Goal: Find specific page/section: Find specific page/section

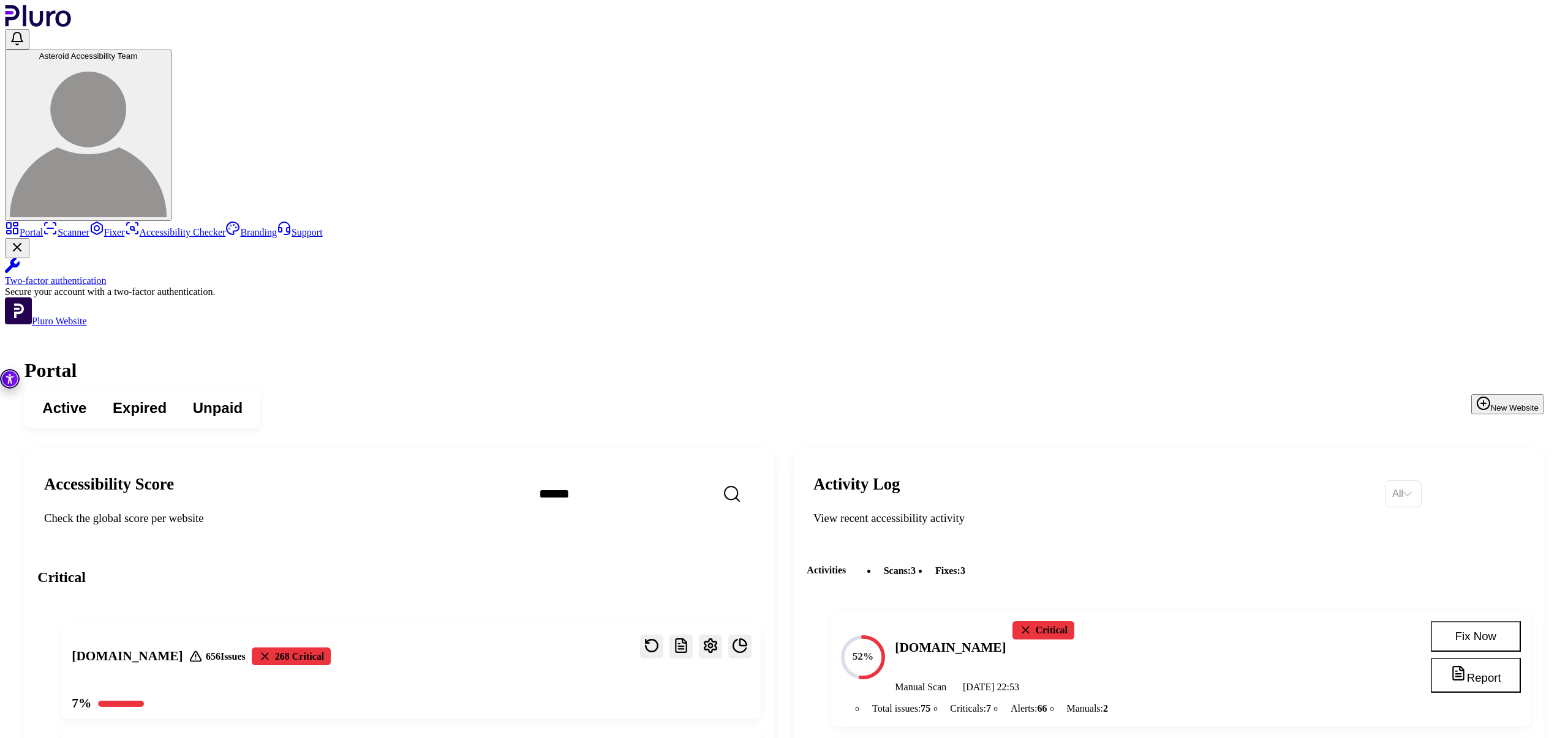
click at [89, 227] on link "Scanner" at bounding box center [66, 232] width 47 height 11
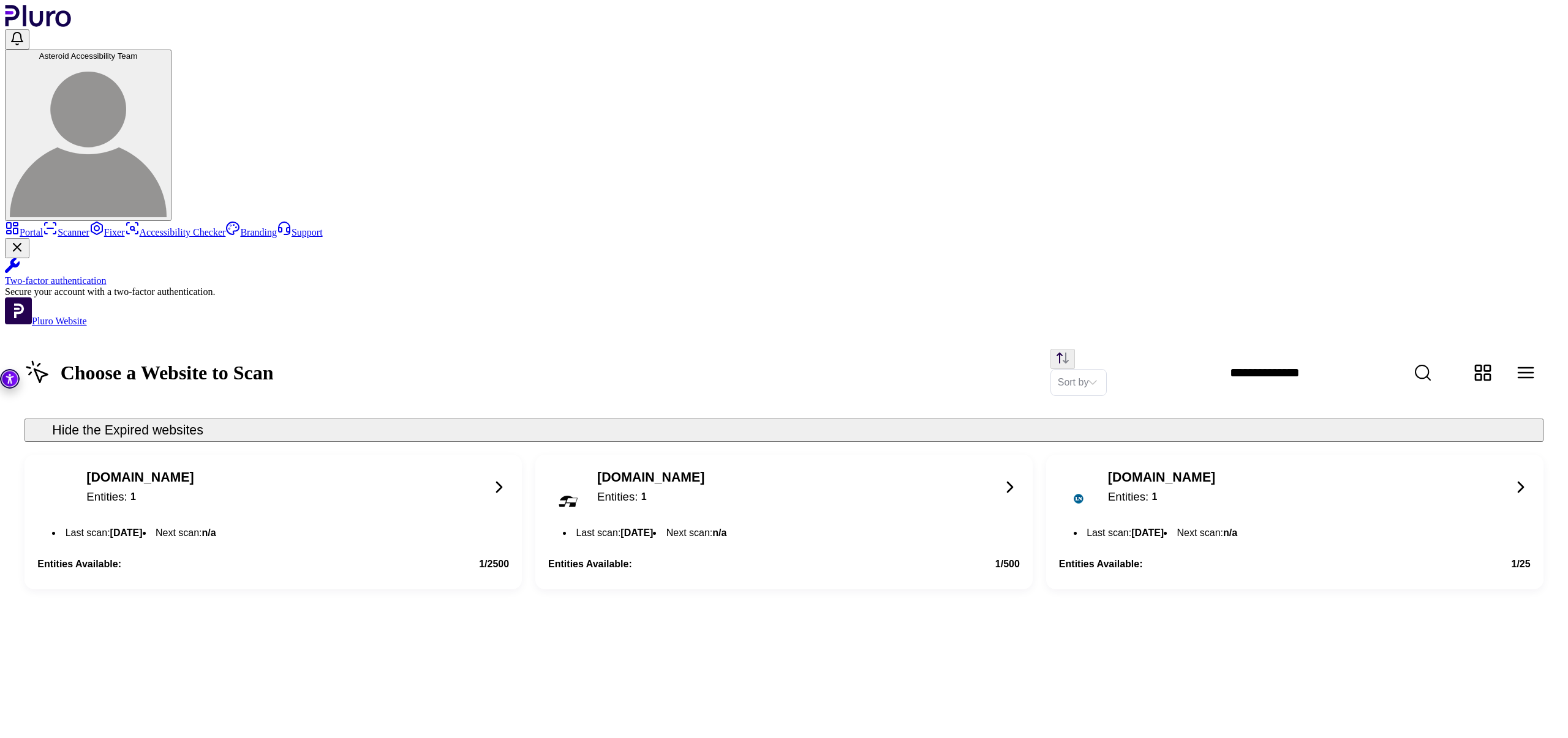
click at [43, 227] on link "Portal" at bounding box center [24, 232] width 38 height 11
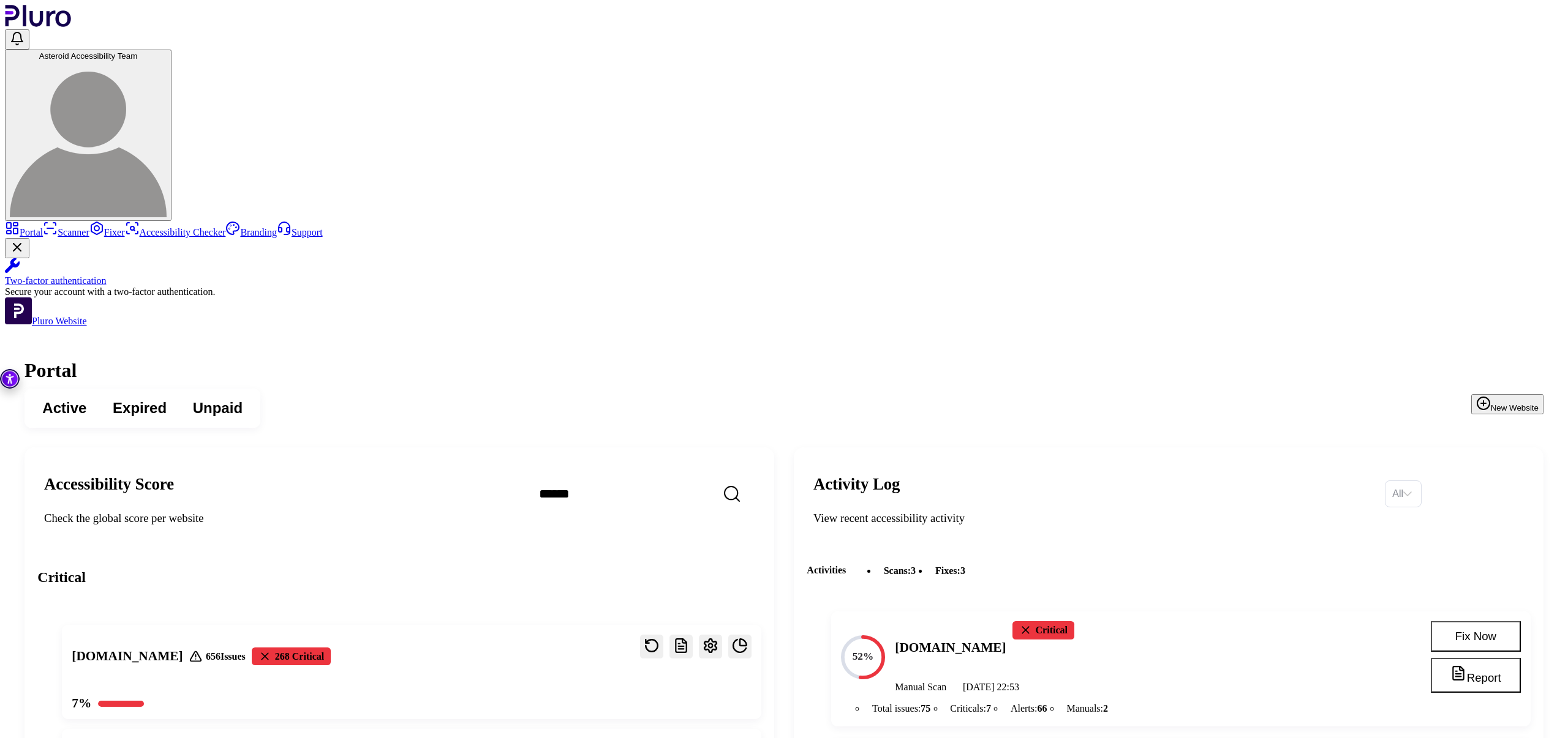
click at [89, 227] on link "Scanner" at bounding box center [66, 232] width 47 height 11
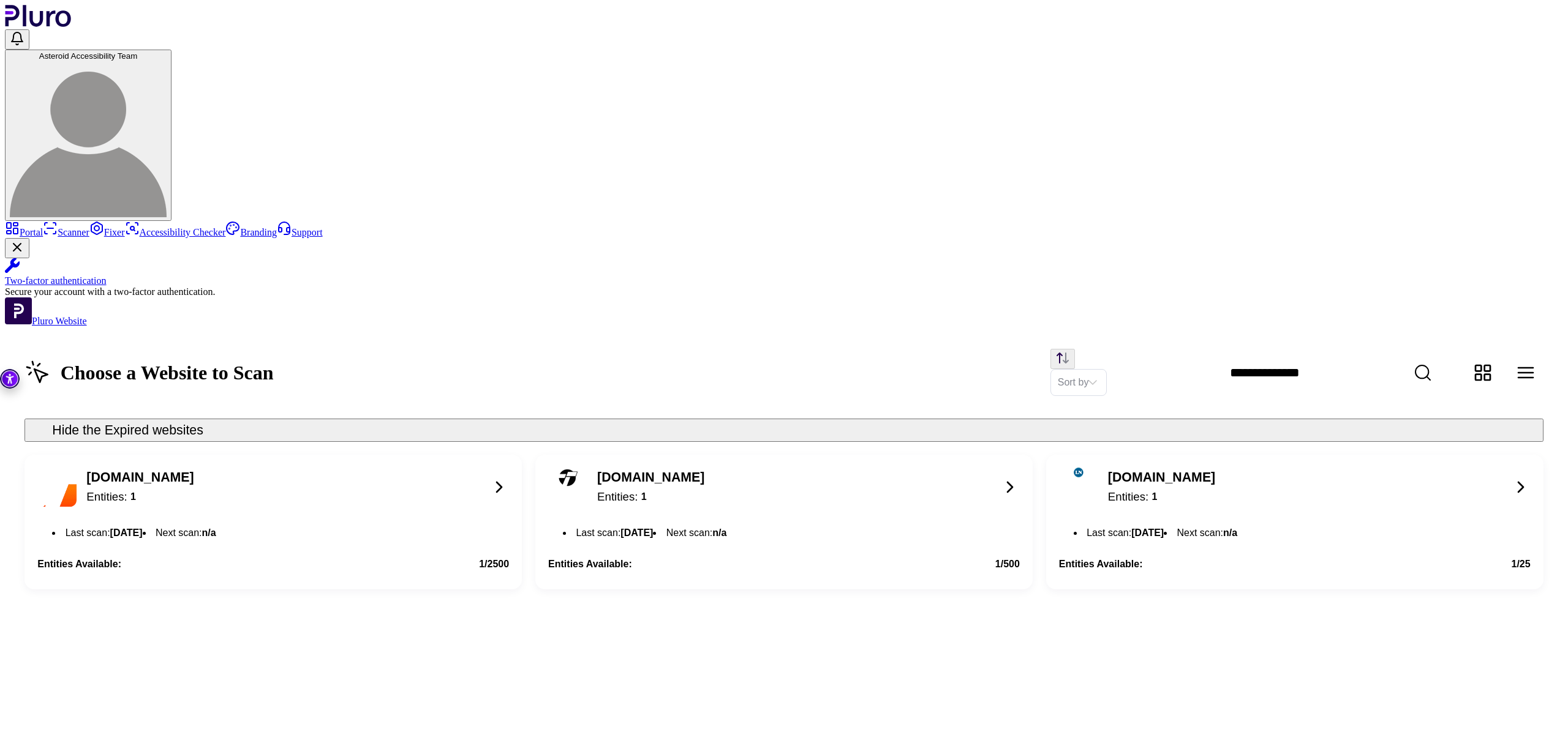
click at [501, 482] on icon at bounding box center [499, 487] width 5 height 10
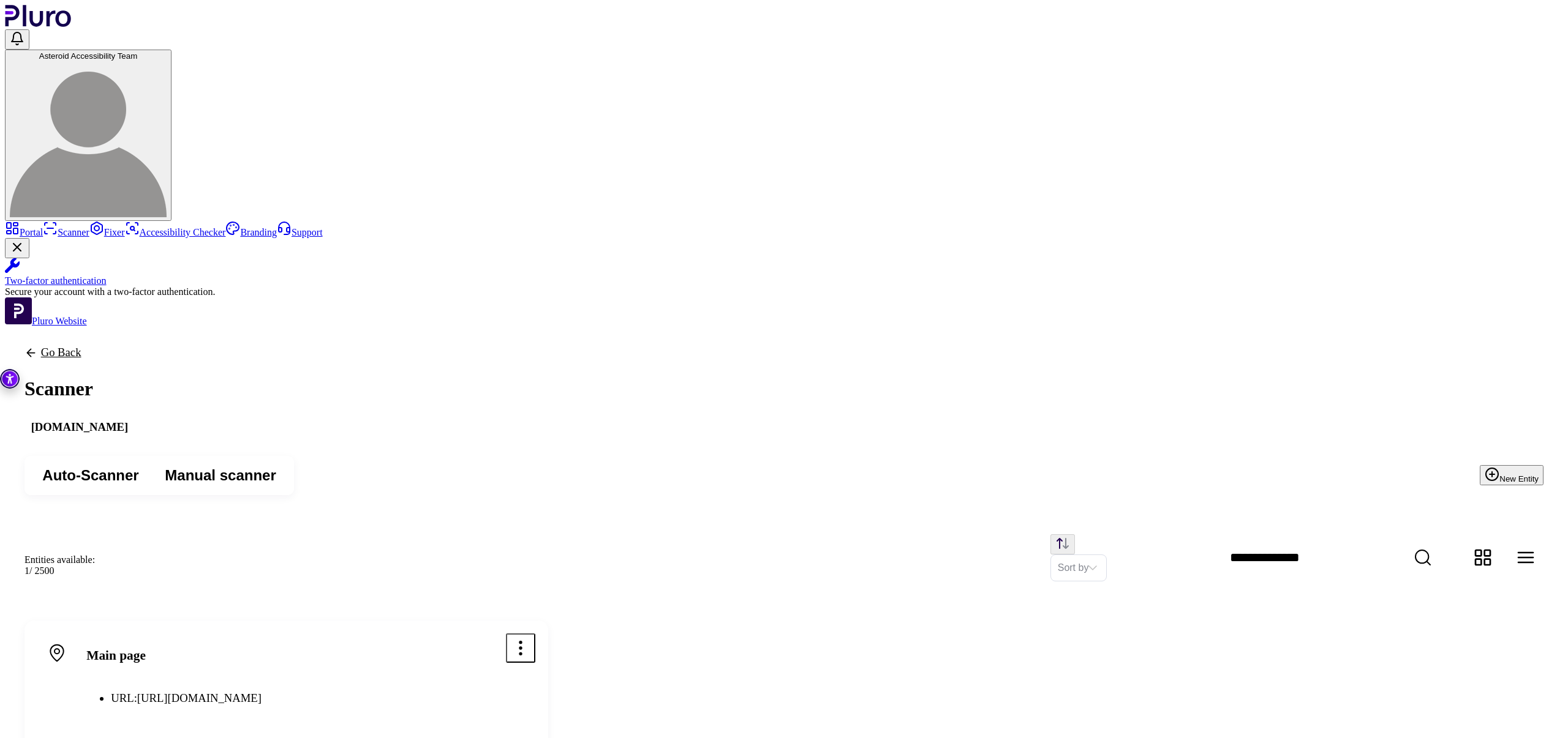
click at [531, 638] on icon "Open options menu" at bounding box center [521, 648] width 20 height 20
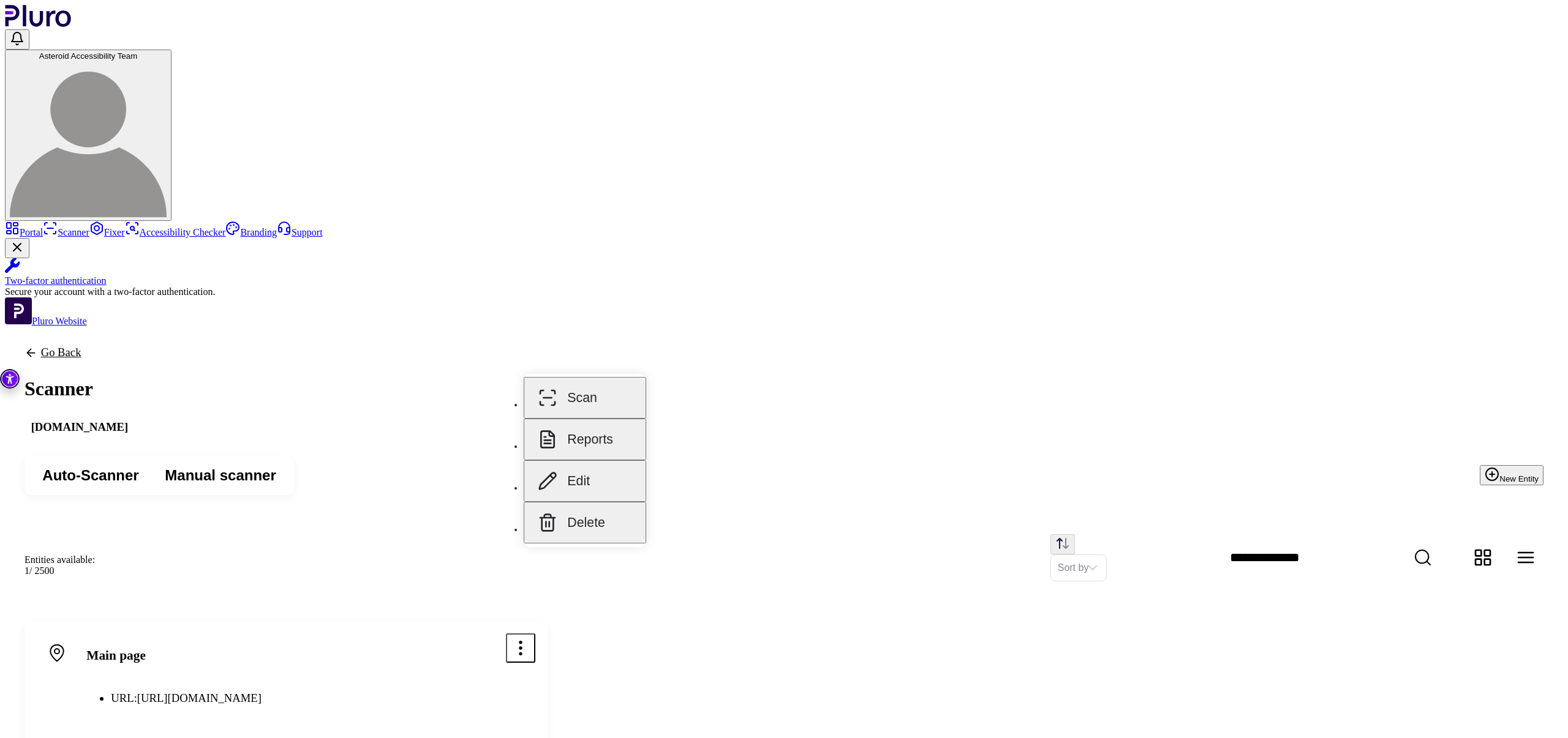
click at [603, 429] on button "Reports" at bounding box center [585, 439] width 122 height 42
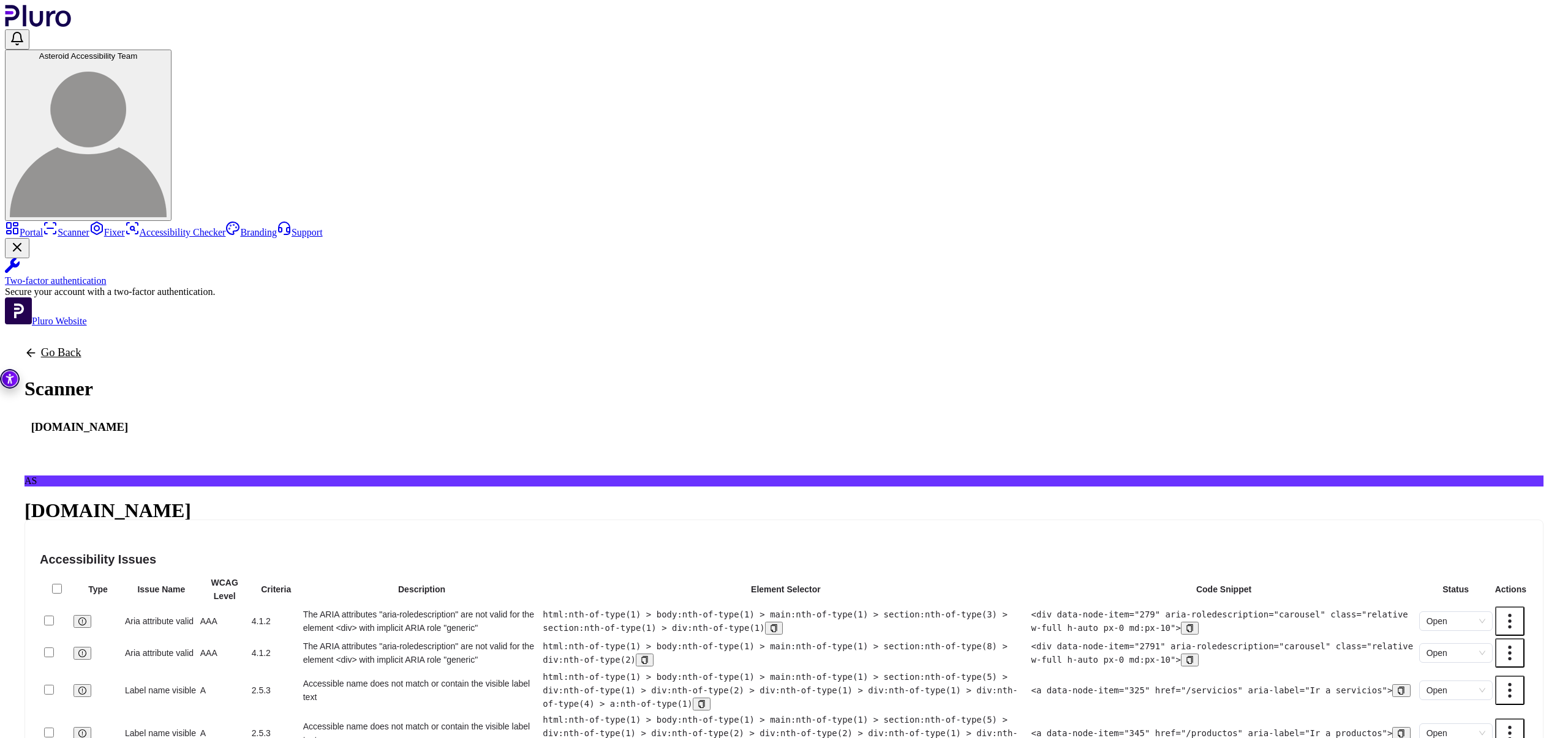
click at [43, 227] on link "Portal" at bounding box center [24, 232] width 38 height 11
